Goal: Task Accomplishment & Management: Manage account settings

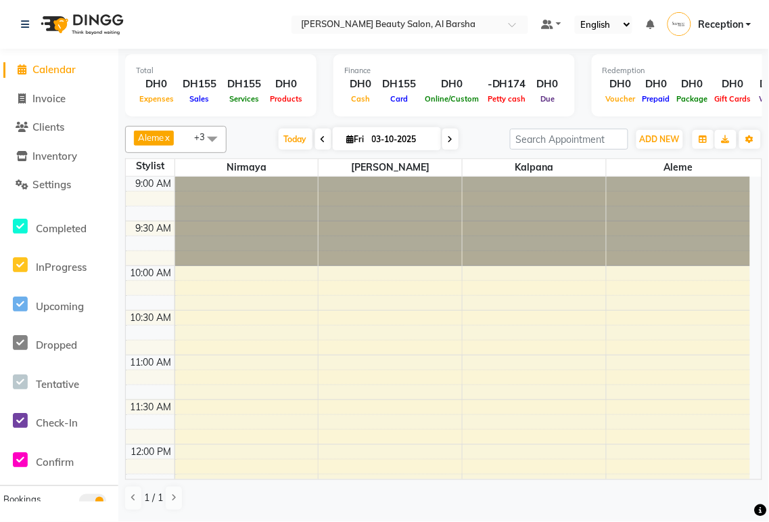
scroll to position [494, 0]
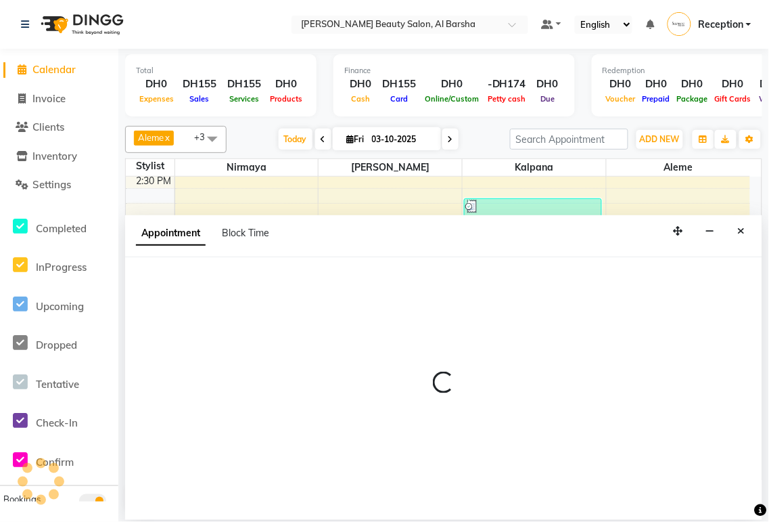
select select "92708"
select select "1050"
select select "tentative"
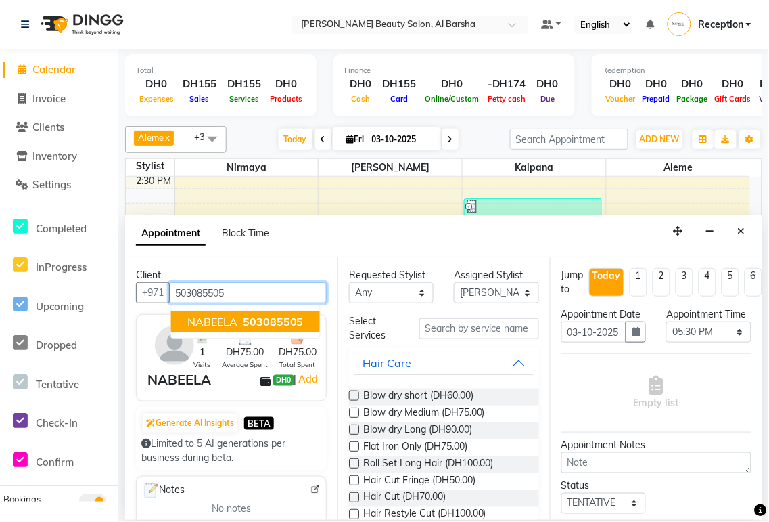
click at [285, 323] on span "503085505" at bounding box center [273, 322] width 61 height 14
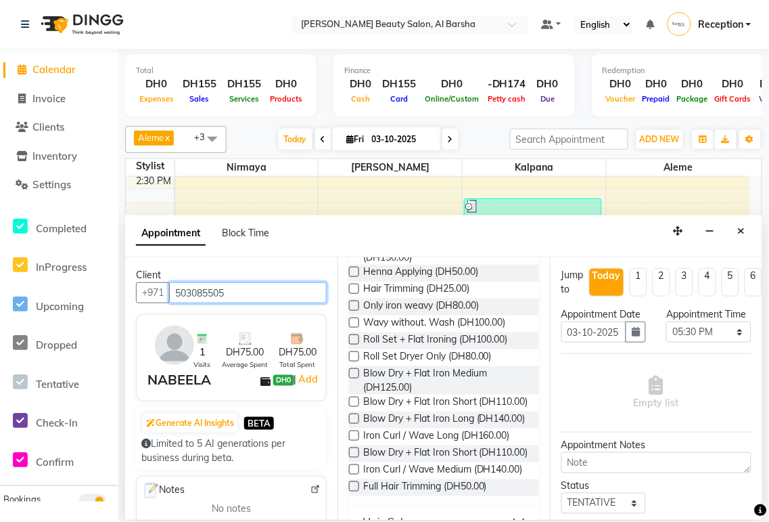
scroll to position [483, 0]
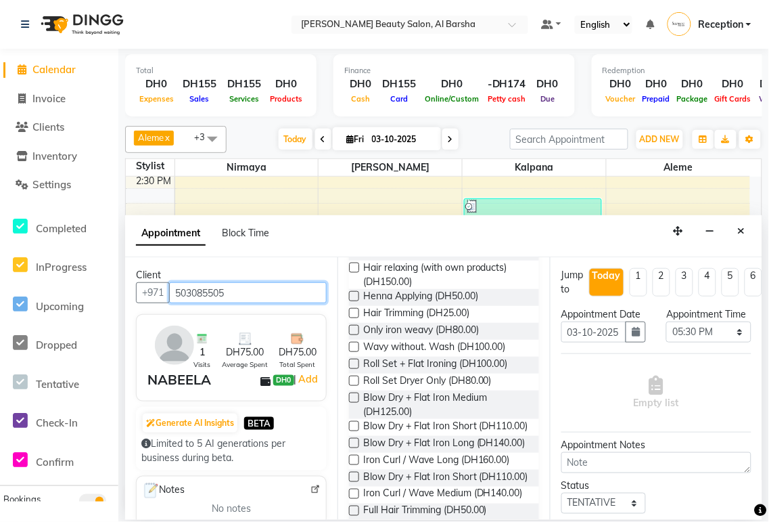
type input "503085505"
click at [355, 397] on label at bounding box center [354, 398] width 10 height 10
click at [355, 397] on input "checkbox" at bounding box center [353, 399] width 9 height 9
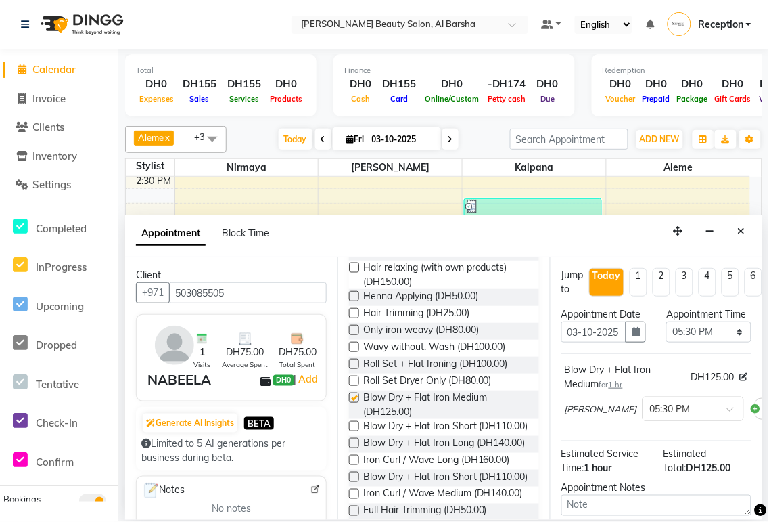
checkbox input "false"
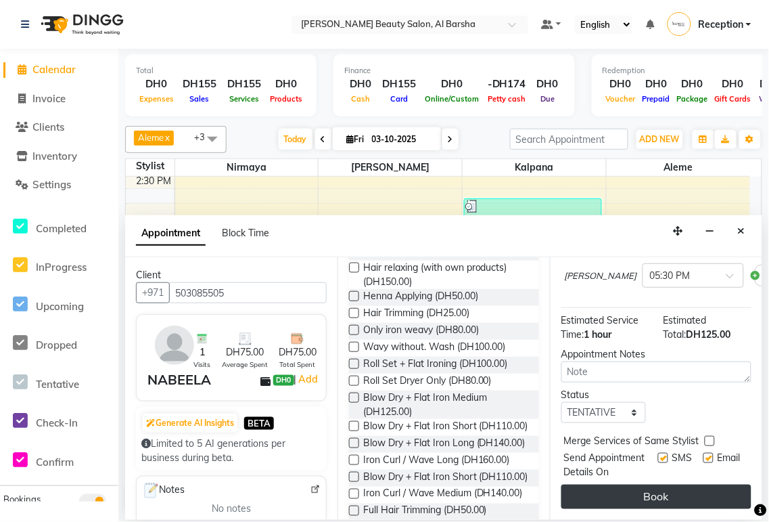
click at [686, 489] on button "Book" at bounding box center [657, 497] width 190 height 24
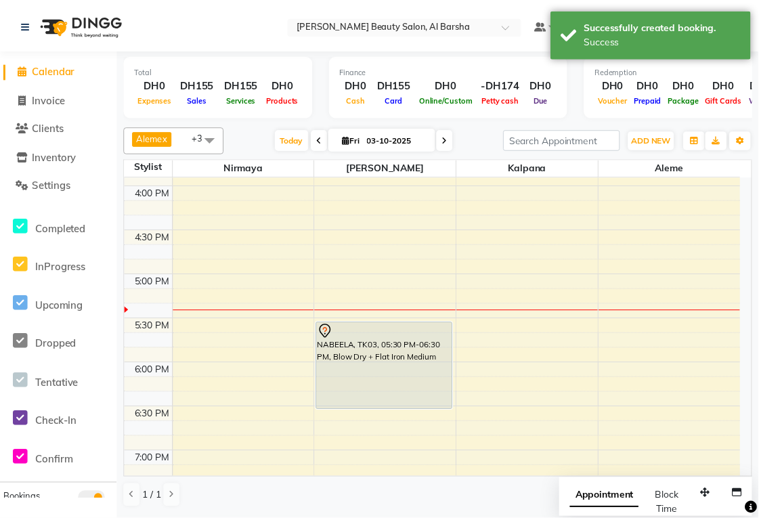
scroll to position [621, 0]
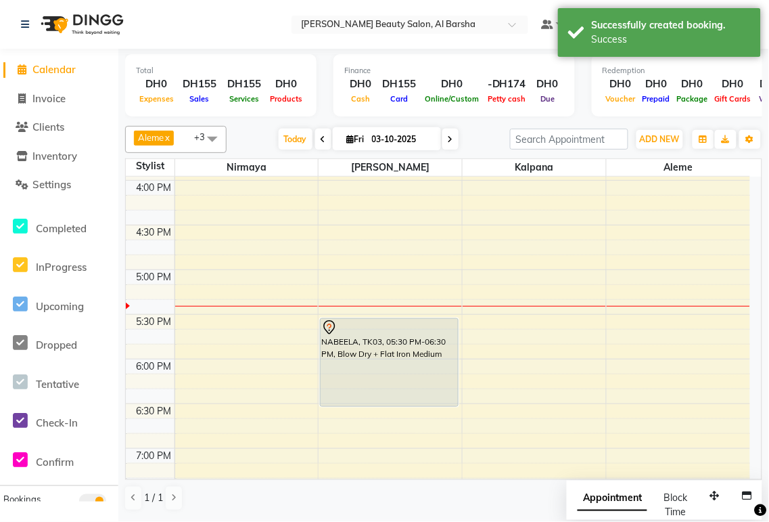
click at [402, 345] on div "NABEELA, TK03, 05:30 PM-06:30 PM, Blow Dry + Flat Iron Medium" at bounding box center [389, 362] width 137 height 87
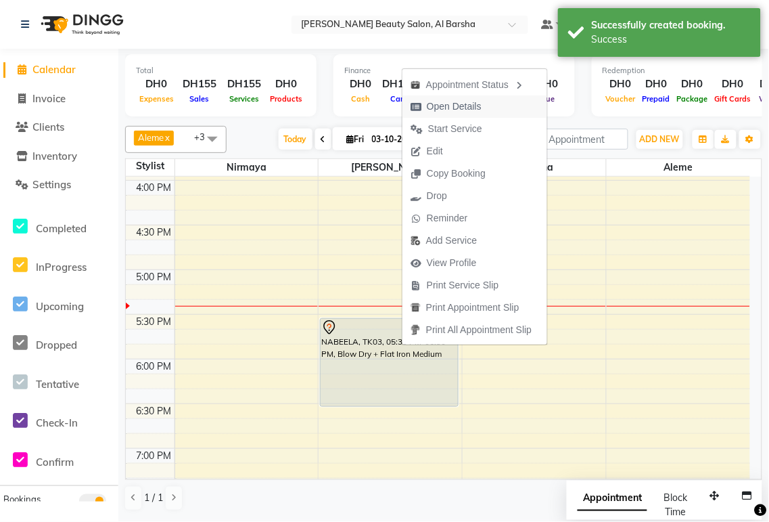
click at [457, 111] on span "Open Details" at bounding box center [454, 106] width 55 height 14
select select "7"
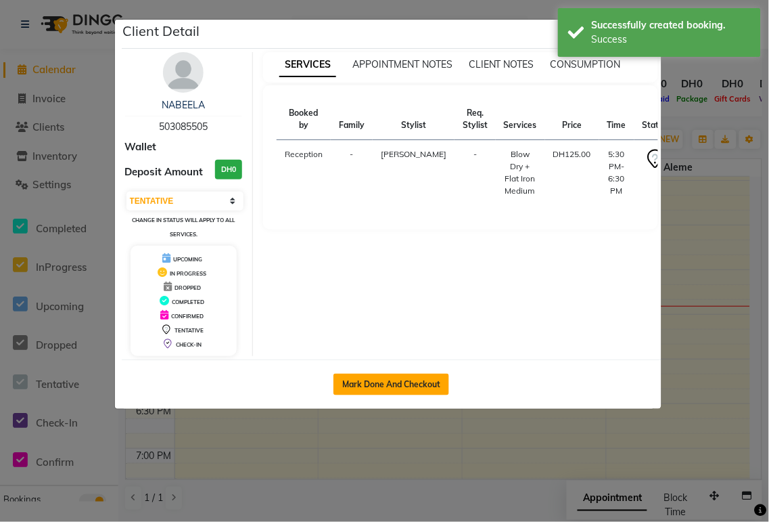
click at [398, 389] on button "Mark Done And Checkout" at bounding box center [392, 385] width 116 height 22
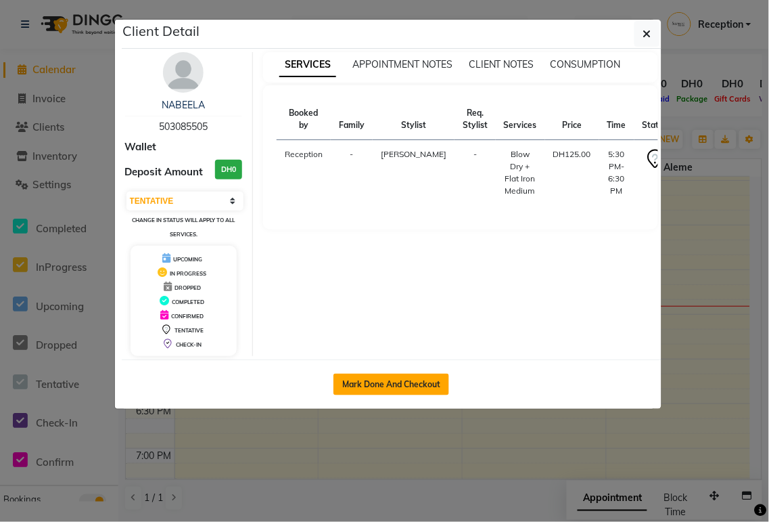
select select "service"
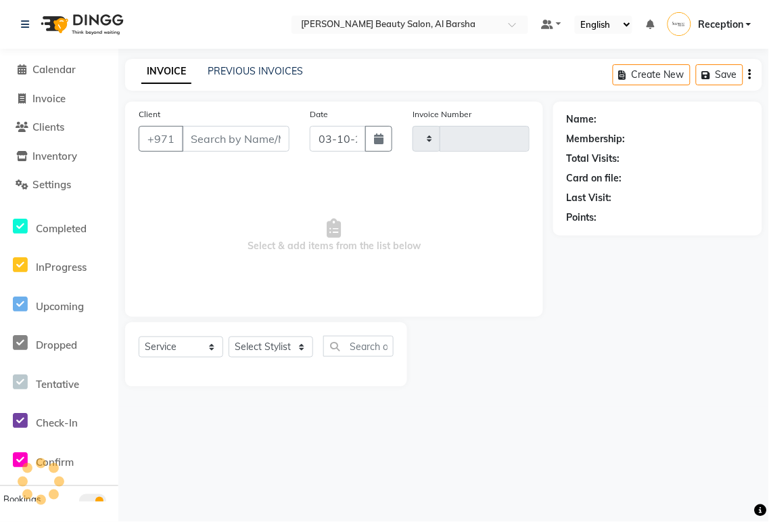
type input "0062"
select select "5166"
type input "503085505"
select select "92708"
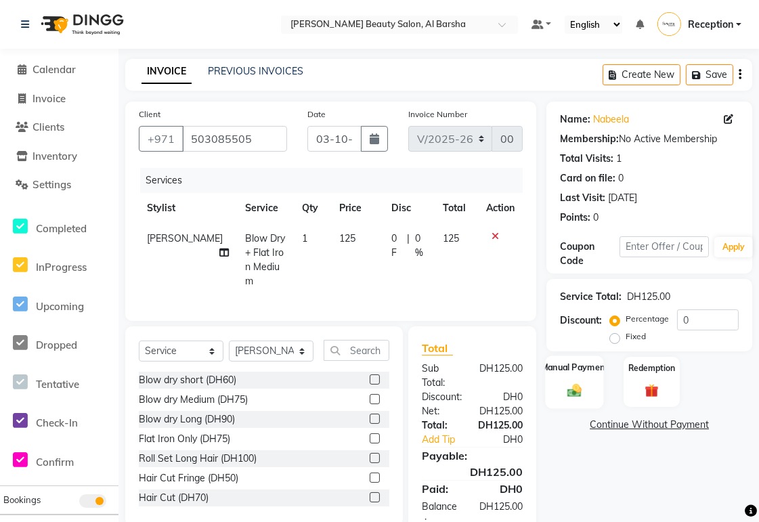
click at [575, 390] on img at bounding box center [574, 390] width 23 height 16
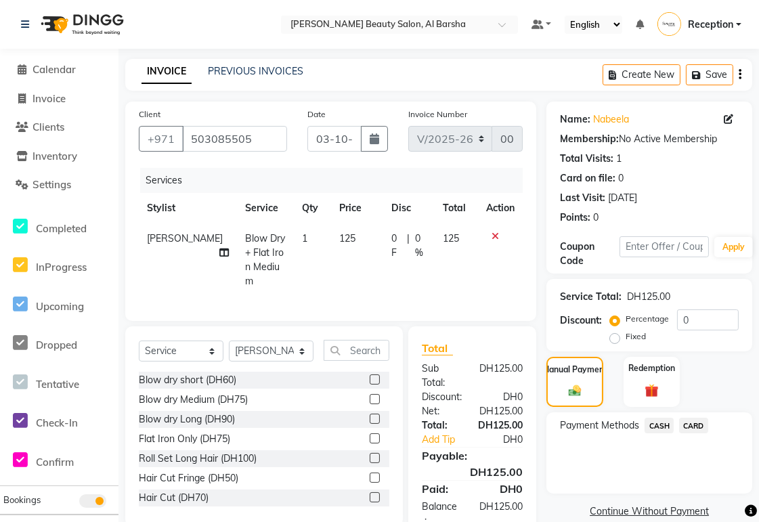
click at [700, 425] on span "CARD" at bounding box center [693, 426] width 29 height 16
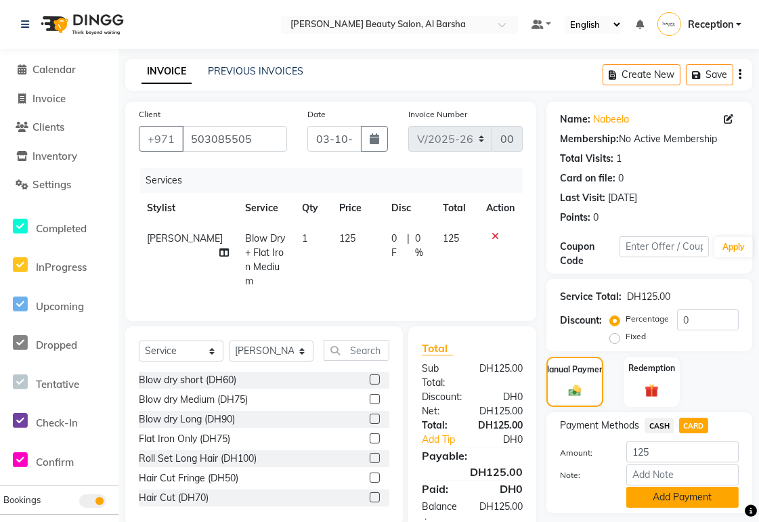
click at [698, 499] on button "Add Payment" at bounding box center [682, 497] width 112 height 21
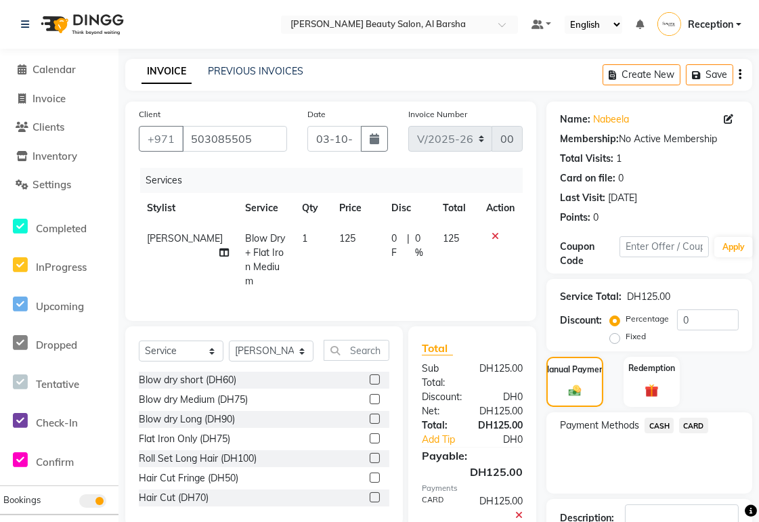
scroll to position [96, 0]
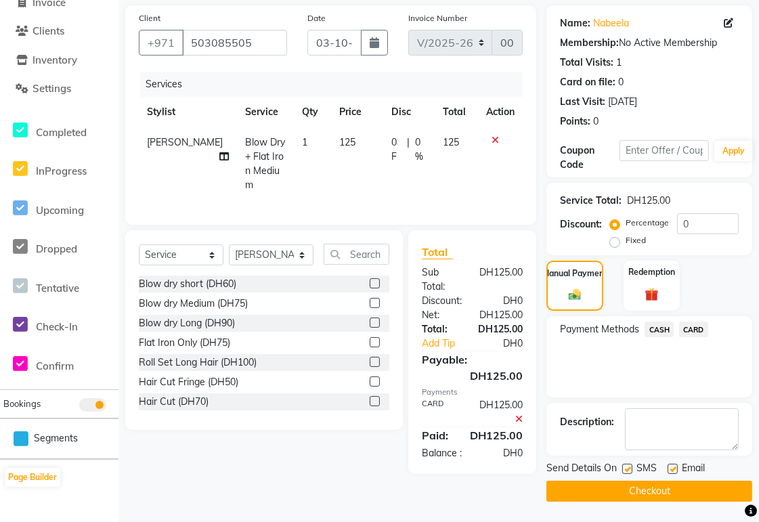
click at [669, 496] on button "Checkout" at bounding box center [649, 490] width 206 height 21
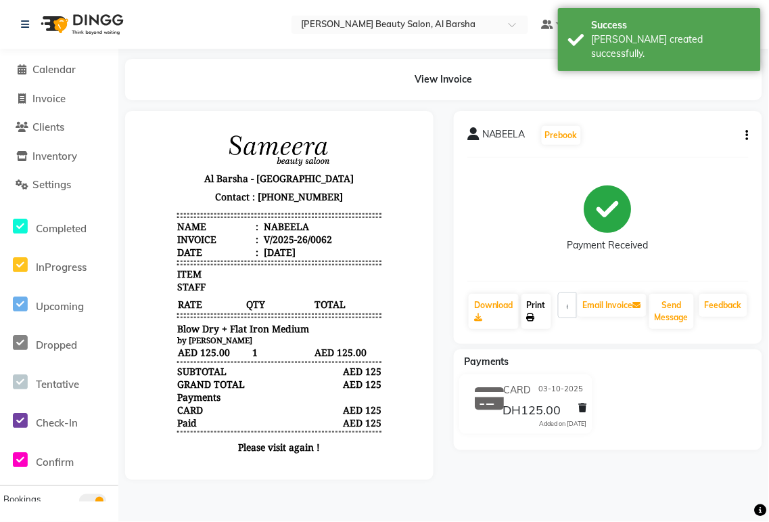
click at [547, 316] on link "Print" at bounding box center [537, 311] width 30 height 35
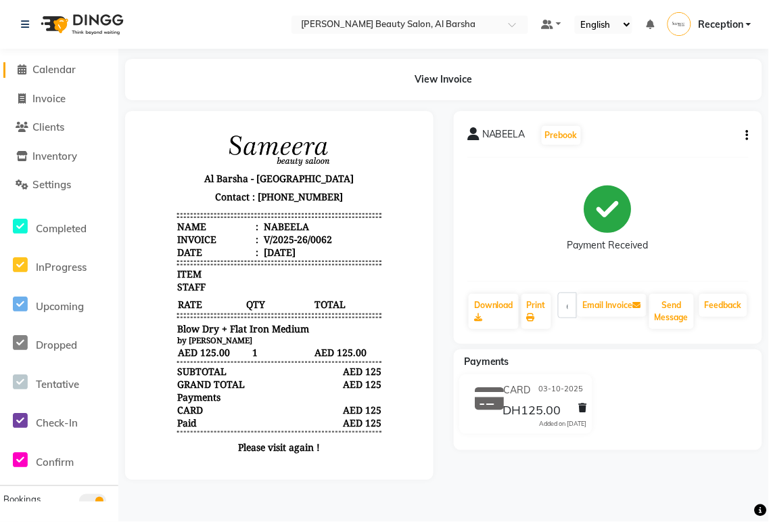
click at [64, 72] on span "Calendar" at bounding box center [53, 69] width 43 height 13
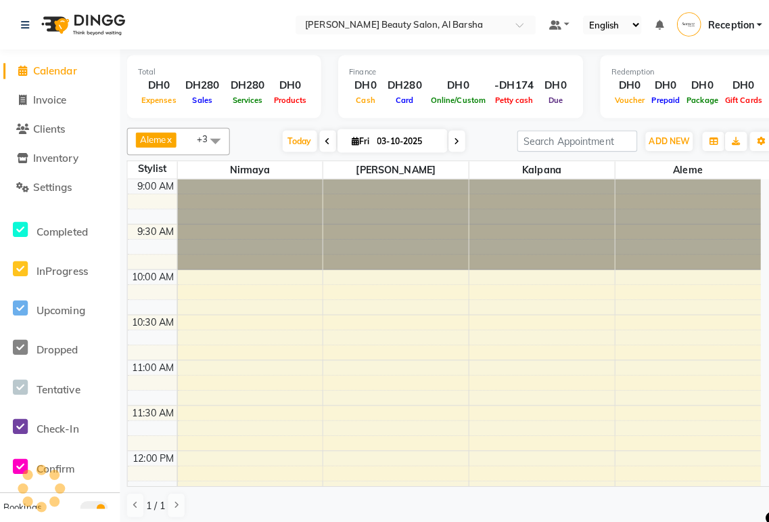
scroll to position [719, 0]
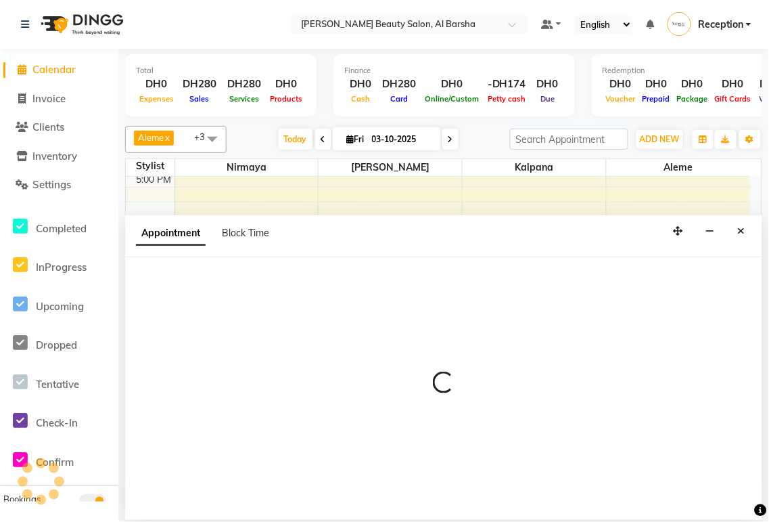
select select "92710"
select select "1065"
select select "tentative"
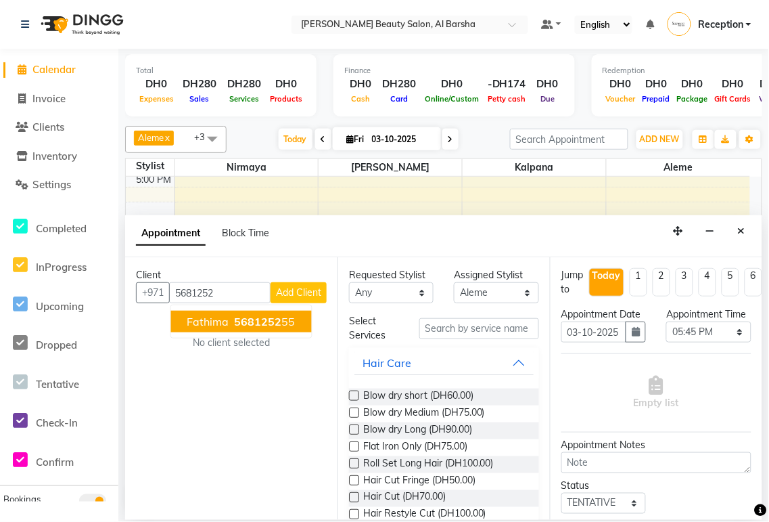
click at [278, 319] on span "5681252" at bounding box center [258, 322] width 47 height 14
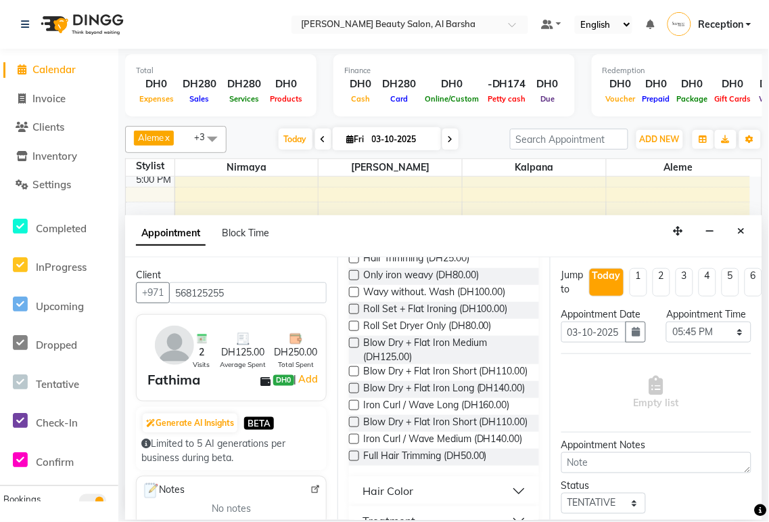
scroll to position [531, 0]
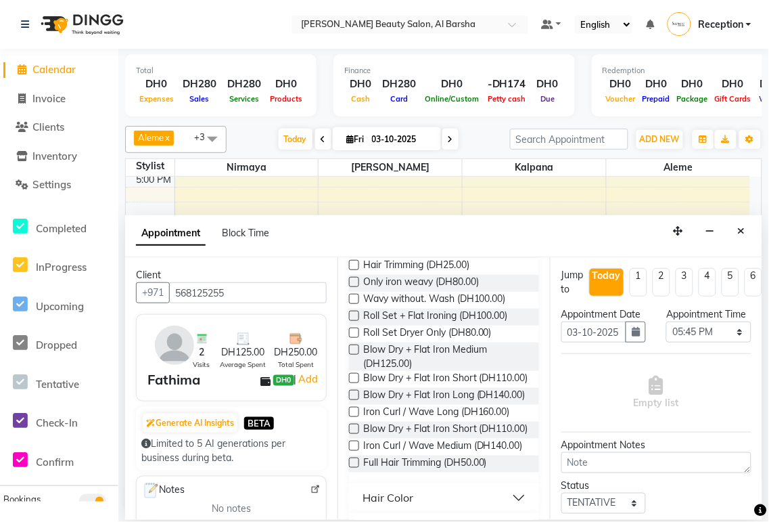
type input "568125255"
click at [352, 451] on label at bounding box center [354, 446] width 10 height 10
click at [352, 451] on input "checkbox" at bounding box center [353, 447] width 9 height 9
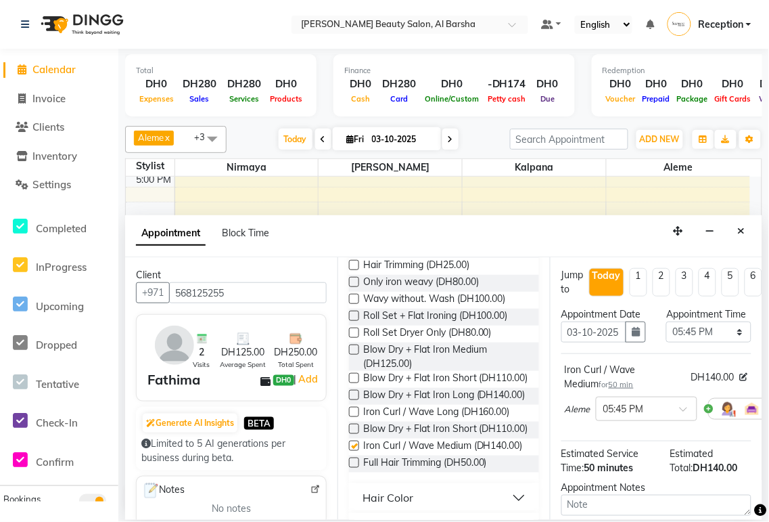
checkbox input "false"
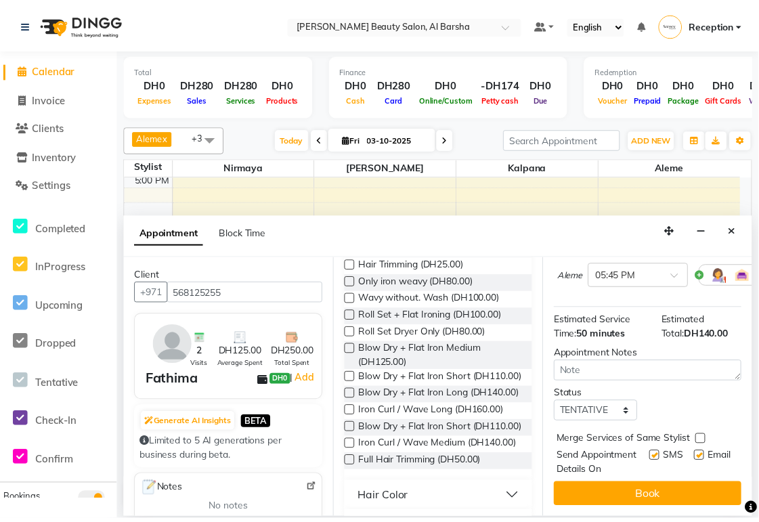
scroll to position [173, 0]
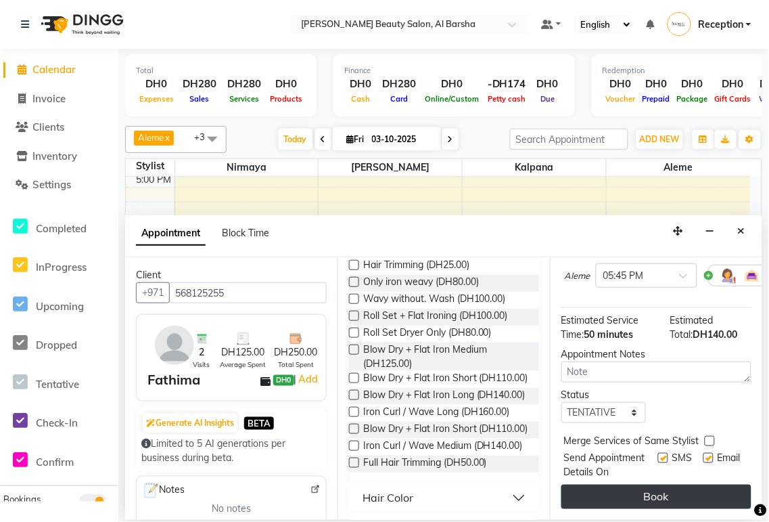
click at [667, 491] on button "Book" at bounding box center [657, 497] width 190 height 24
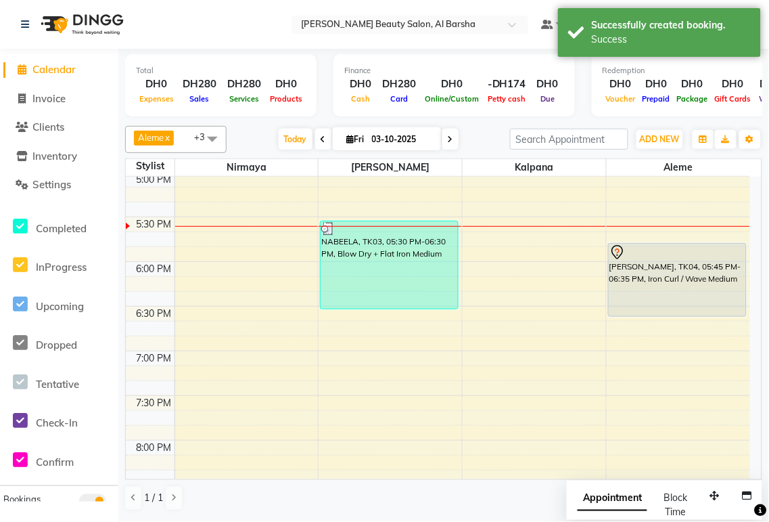
click at [664, 278] on div "[PERSON_NAME], TK04, 05:45 PM-06:35 PM, Iron Curl / Wave Medium" at bounding box center [677, 280] width 137 height 72
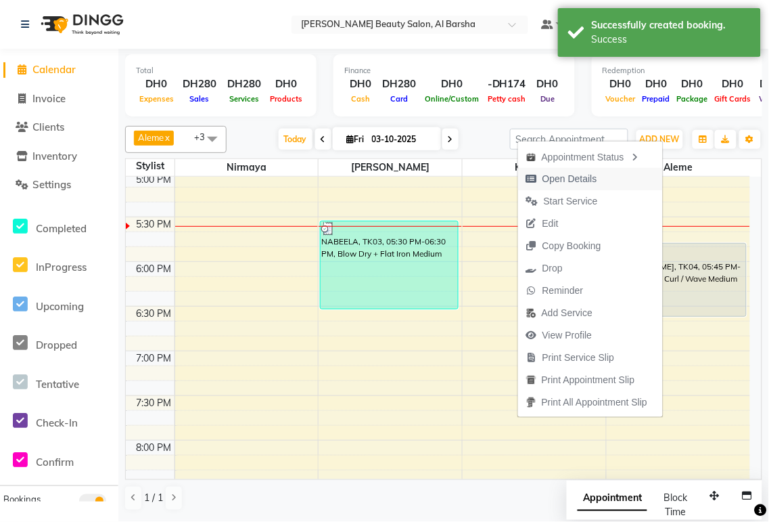
click at [572, 181] on span "Open Details" at bounding box center [570, 179] width 55 height 14
select select "7"
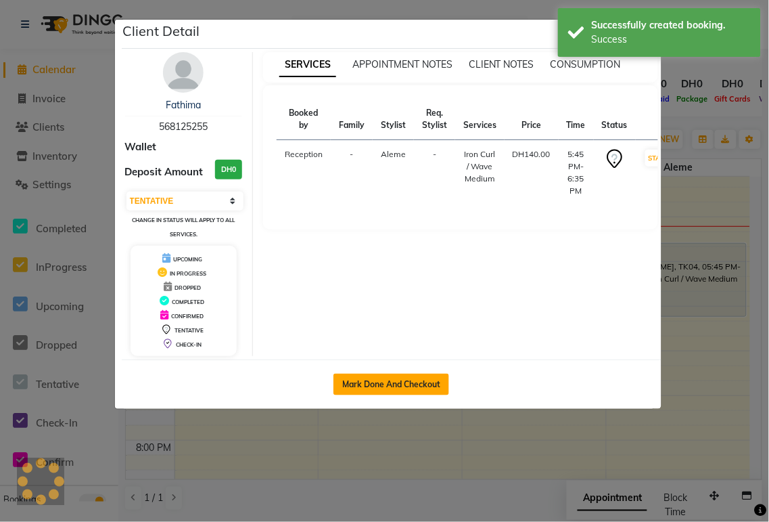
click at [404, 386] on button "Mark Done And Checkout" at bounding box center [392, 385] width 116 height 22
select select "service"
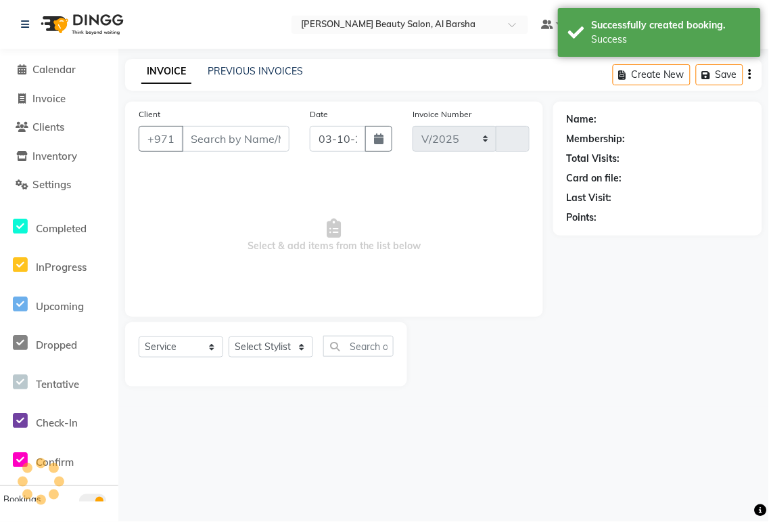
select select "5166"
type input "0063"
type input "568125255"
select select "92710"
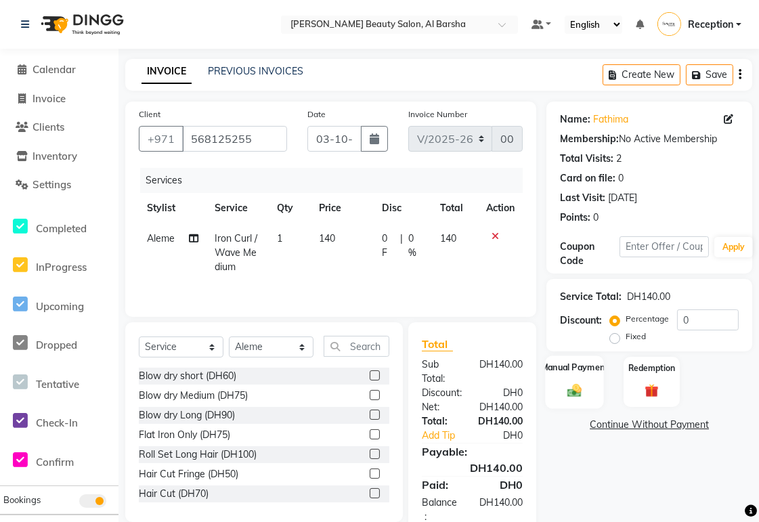
click at [585, 380] on div "Manual Payment" at bounding box center [574, 381] width 59 height 53
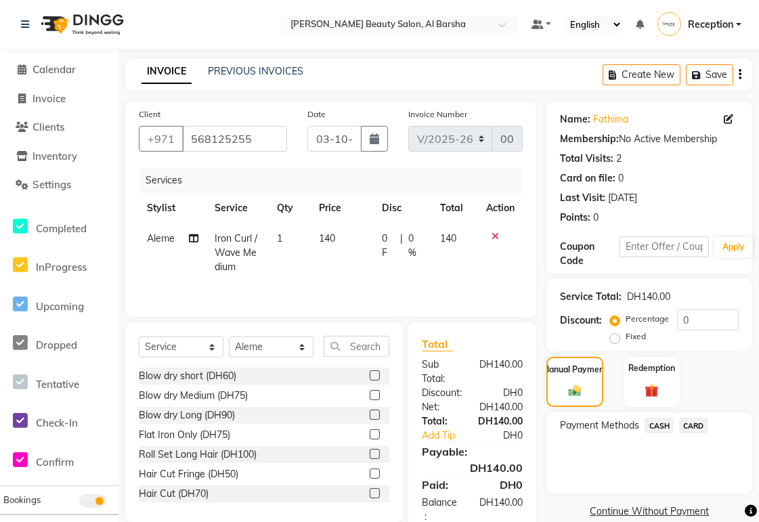
click at [699, 428] on span "CARD" at bounding box center [693, 426] width 29 height 16
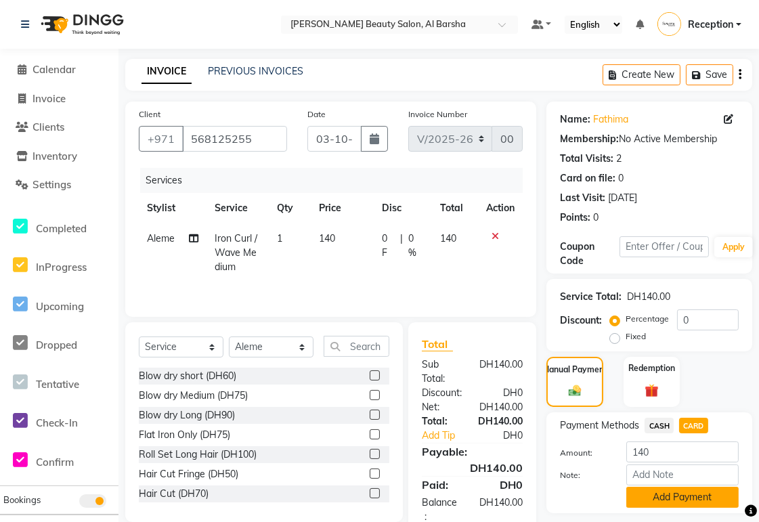
click at [700, 498] on button "Add Payment" at bounding box center [682, 497] width 112 height 21
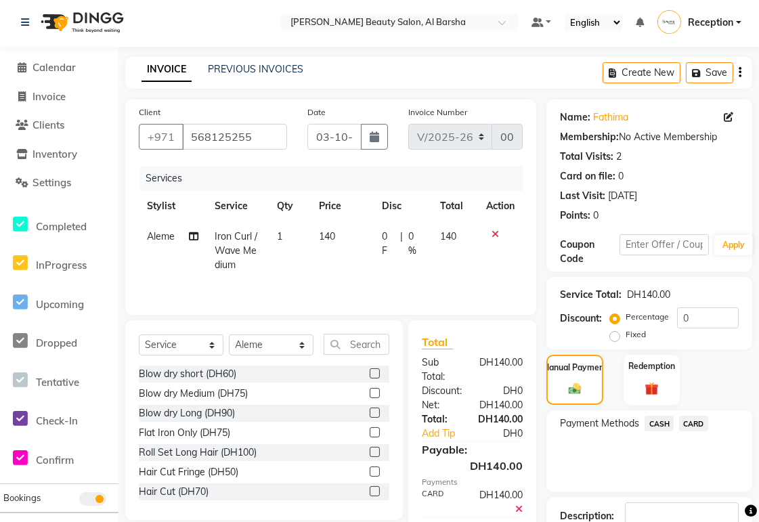
scroll to position [96, 0]
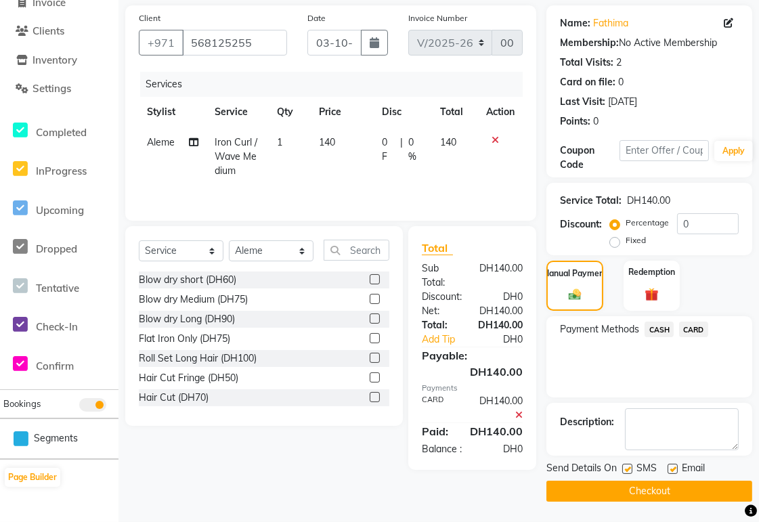
click at [684, 493] on button "Checkout" at bounding box center [649, 490] width 206 height 21
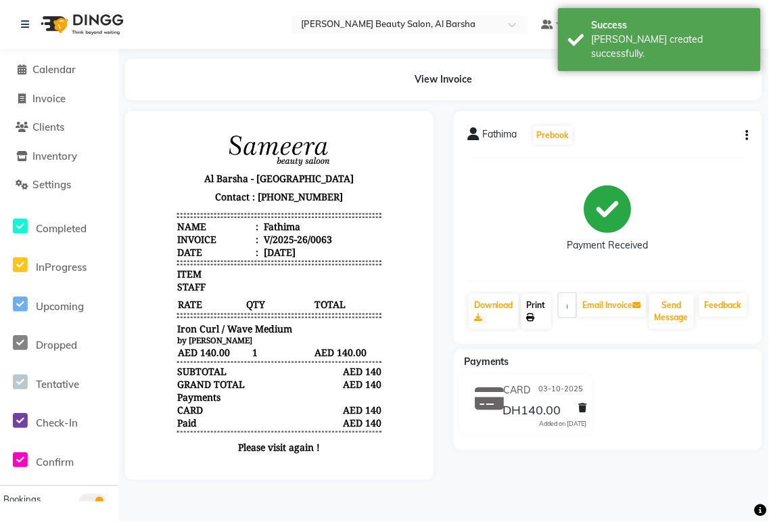
click at [532, 317] on icon at bounding box center [531, 317] width 8 height 8
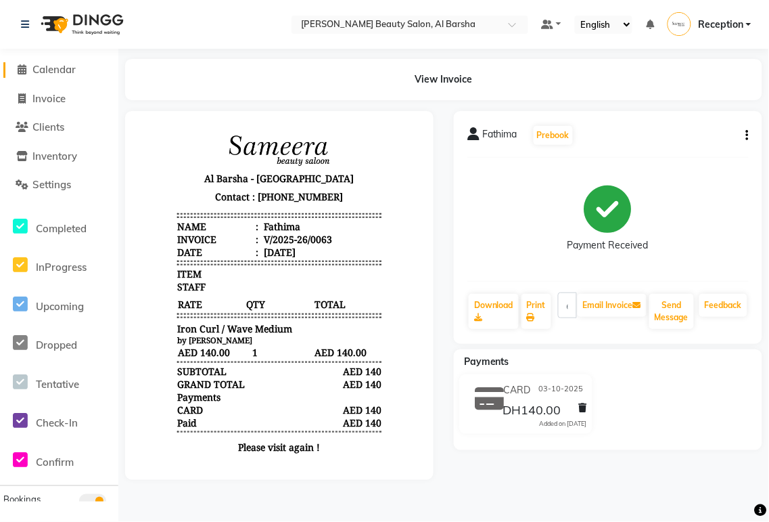
click at [45, 70] on span "Calendar" at bounding box center [53, 69] width 43 height 13
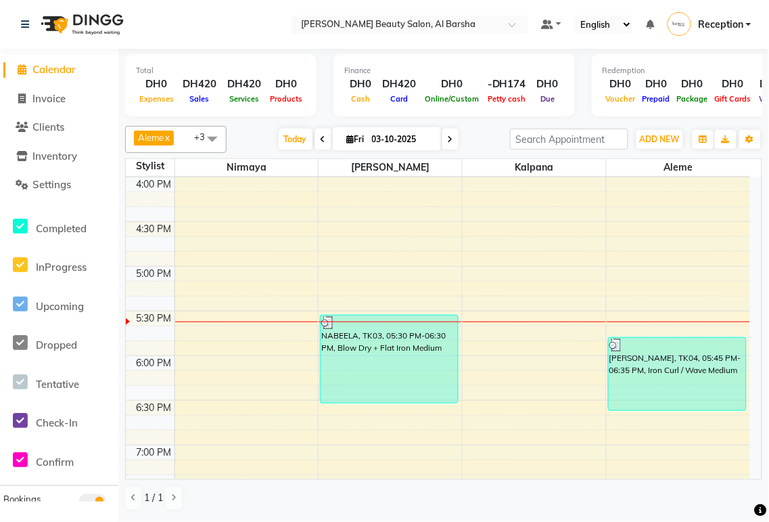
scroll to position [590, 0]
